Goal: Find contact information

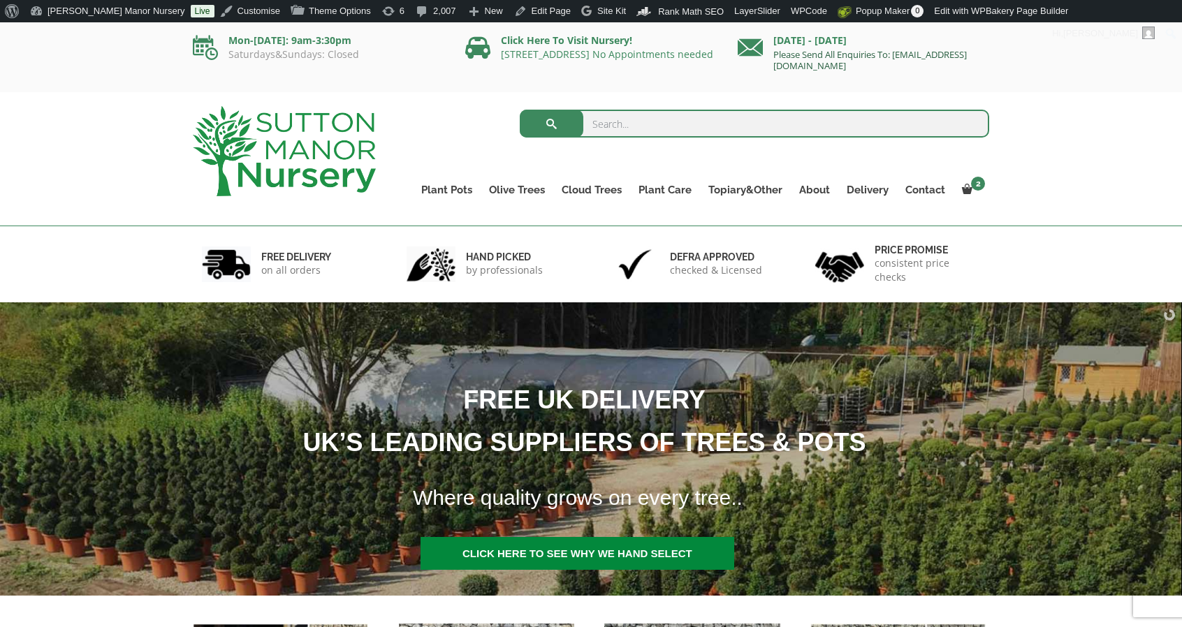
click at [830, 52] on link "Please Send All Enquiries To: [EMAIL_ADDRESS][DOMAIN_NAME]" at bounding box center [869, 60] width 193 height 24
click at [906, 191] on link "Contact" at bounding box center [925, 190] width 57 height 20
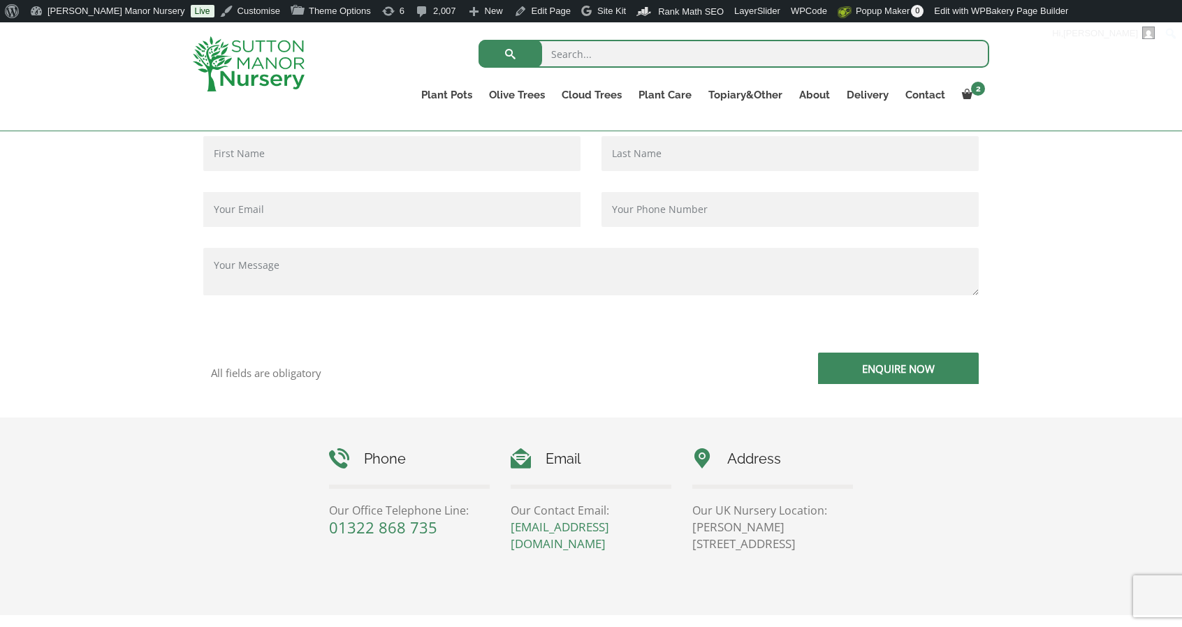
scroll to position [366, 0]
click at [246, 52] on img at bounding box center [249, 63] width 112 height 55
